Goal: Transaction & Acquisition: Download file/media

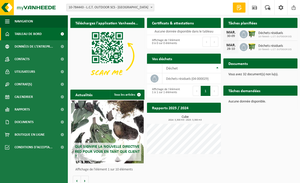
click at [21, 118] on span "Documents" at bounding box center [24, 122] width 19 height 13
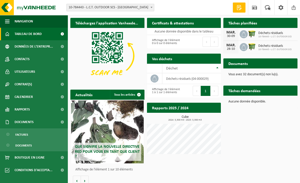
click at [22, 133] on span "Factures" at bounding box center [21, 135] width 13 height 10
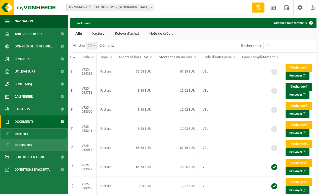
scroll to position [0, 35]
click at [296, 90] on link "Télécharger" at bounding box center [299, 87] width 27 height 8
click at [293, 90] on link "Télécharger" at bounding box center [299, 87] width 27 height 8
click at [293, 68] on link "Télécharger" at bounding box center [299, 68] width 27 height 8
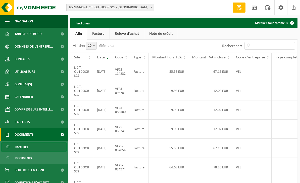
click at [239, 98] on td "VEL" at bounding box center [251, 90] width 39 height 19
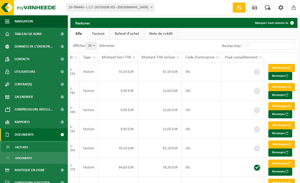
scroll to position [0, 50]
click at [279, 91] on link "Télécharger" at bounding box center [282, 87] width 27 height 8
